Goal: Navigation & Orientation: Find specific page/section

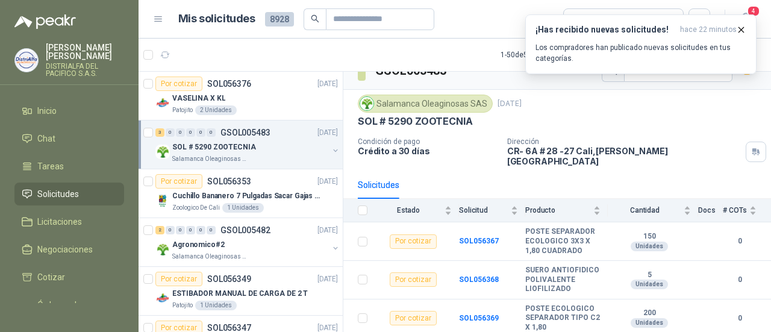
drag, startPoint x: 284, startPoint y: 100, endPoint x: 281, endPoint y: 151, distance: 51.3
click at [283, 100] on div "VASELINA X KL" at bounding box center [255, 98] width 166 height 14
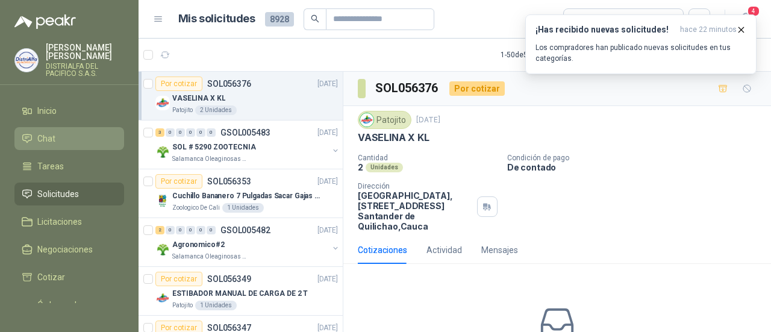
click at [73, 129] on link "Chat" at bounding box center [69, 138] width 110 height 23
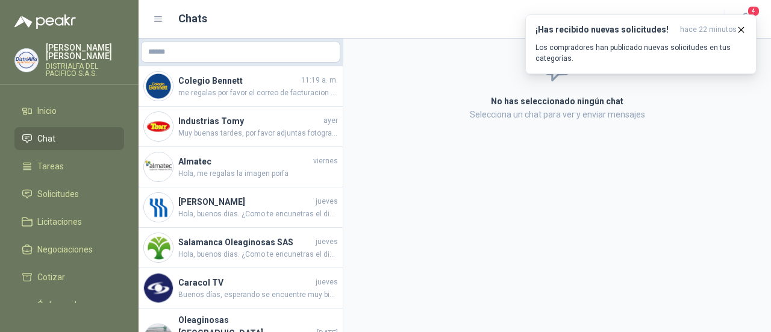
click at [73, 207] on ul "Inicio Chat Tareas Solicitudes Licitaciones Negociaciones Cotizar Órdenes de Co…" at bounding box center [69, 201] width 139 height 204
click at [39, 186] on link "Solicitudes" at bounding box center [69, 193] width 110 height 23
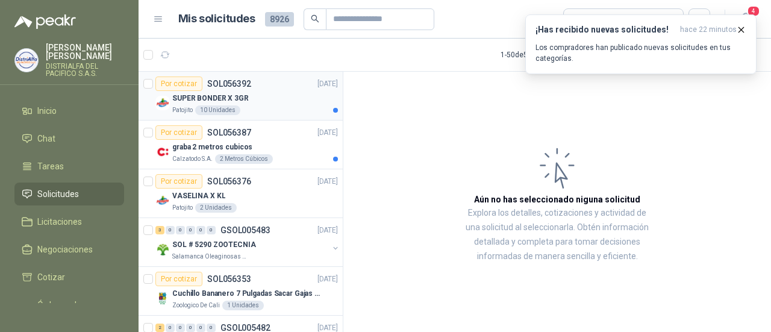
click at [292, 100] on div "SUPER BONDER X 3GR" at bounding box center [255, 98] width 166 height 14
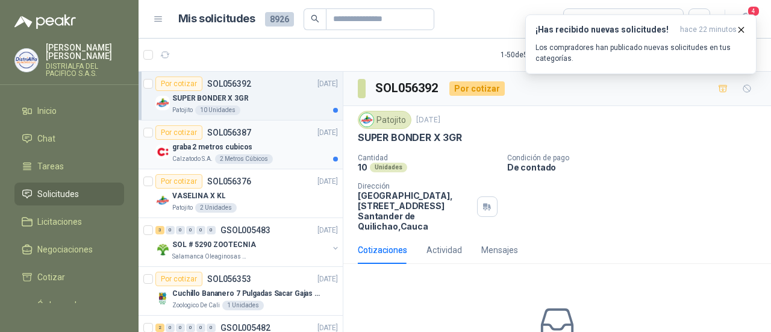
click at [285, 142] on div "graba 2 metros cubicos" at bounding box center [255, 147] width 166 height 14
